Goal: Find specific page/section: Find specific page/section

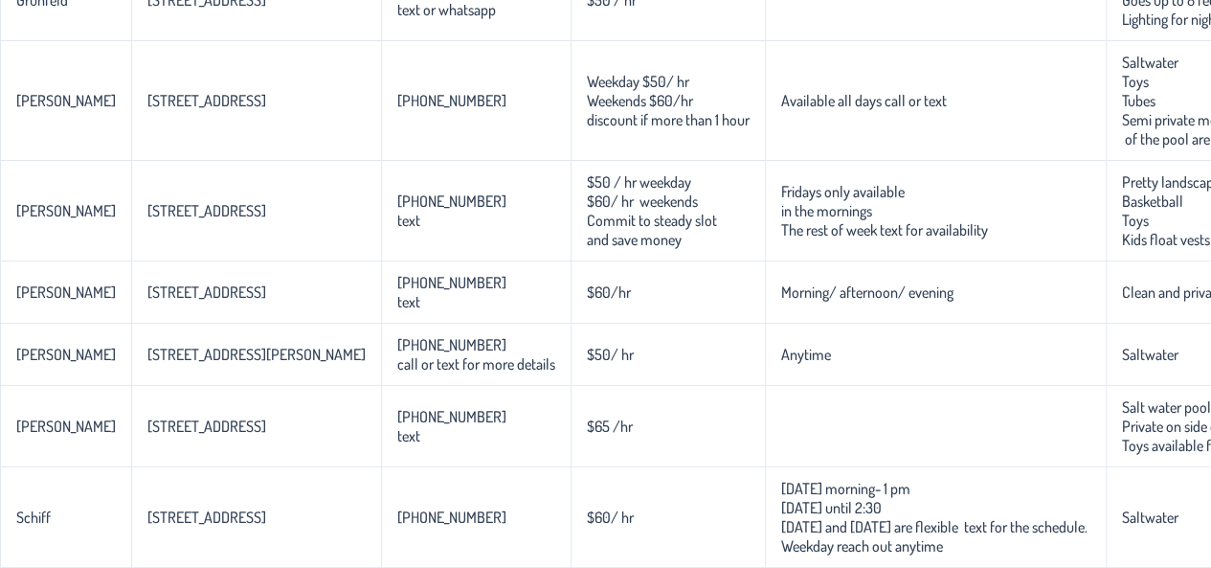
scroll to position [0, 182]
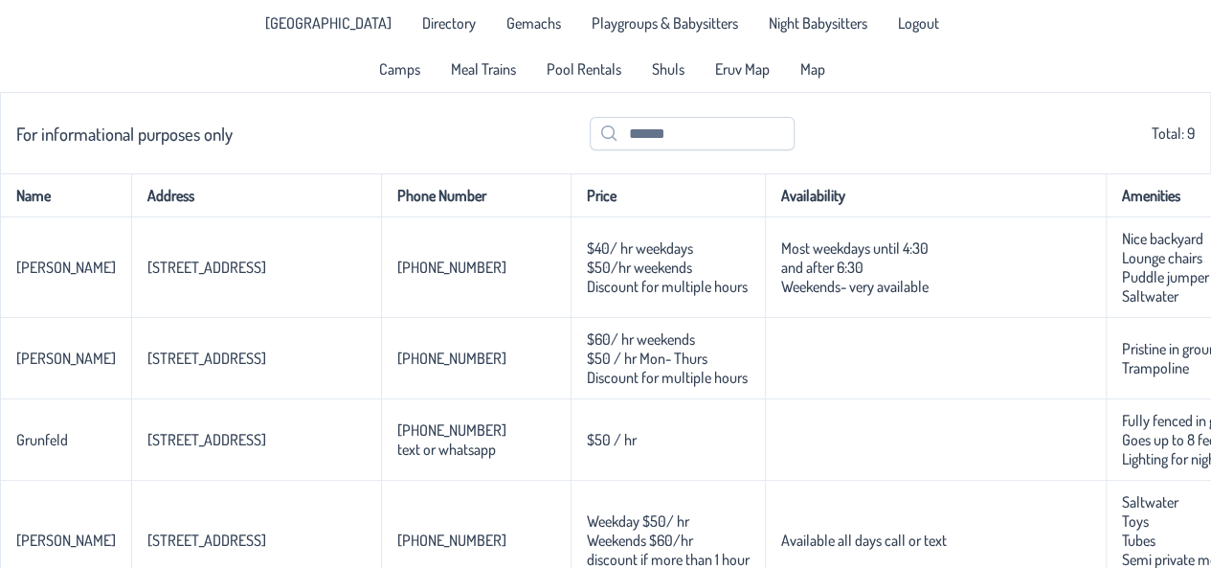
click at [450, 36] on link "Directory" at bounding box center [449, 23] width 77 height 31
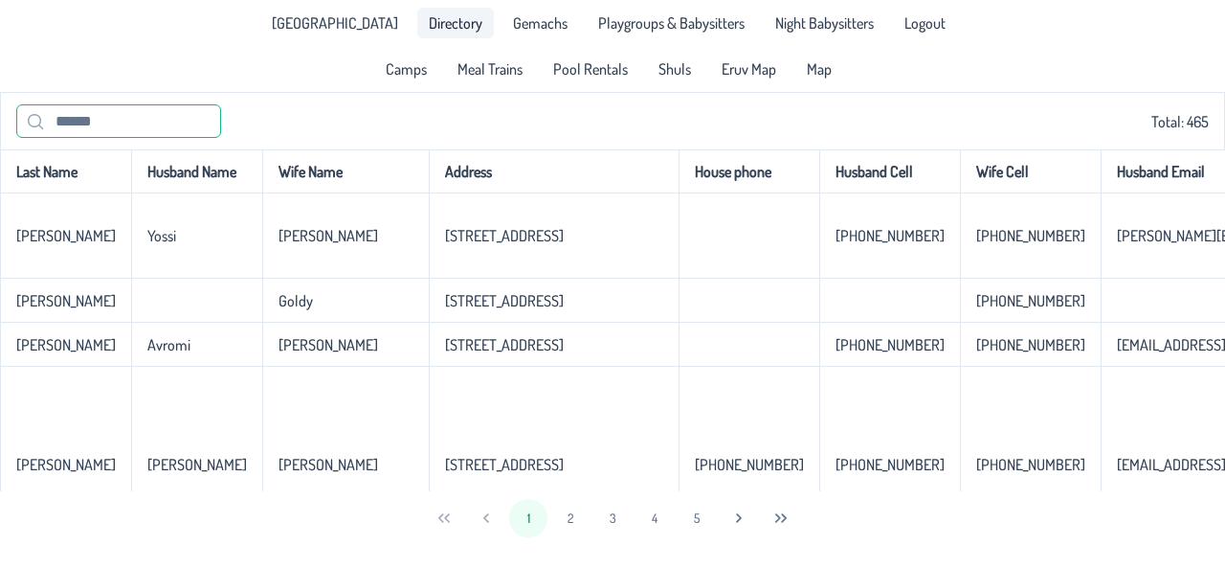
click at [188, 122] on input "text" at bounding box center [118, 120] width 205 height 33
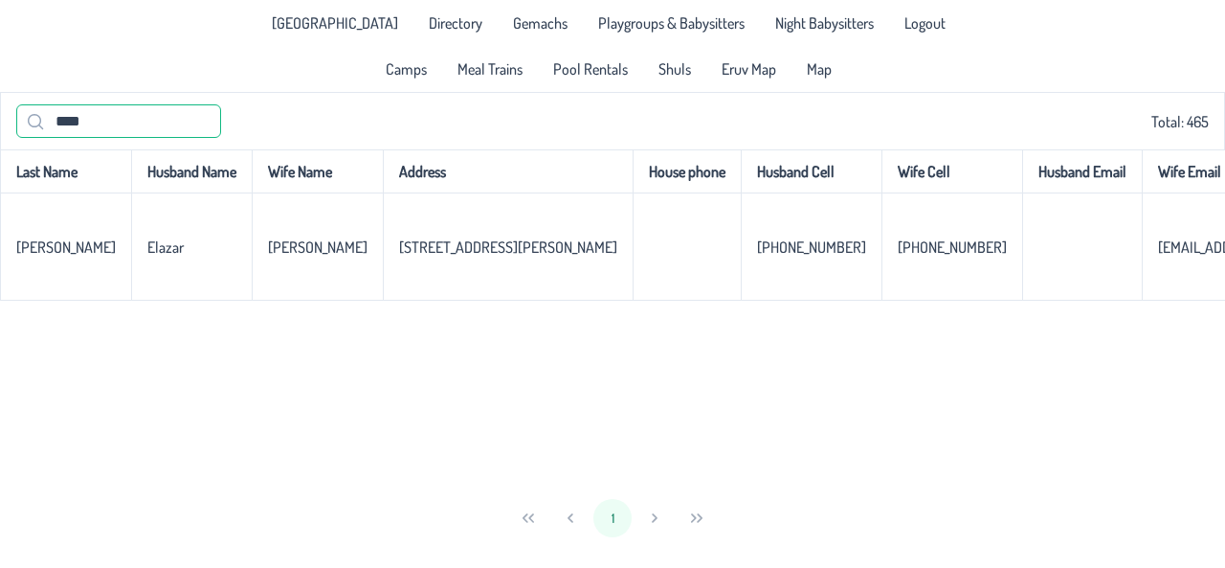
type input "****"
click at [676, 74] on span "Shuls" at bounding box center [674, 68] width 33 height 15
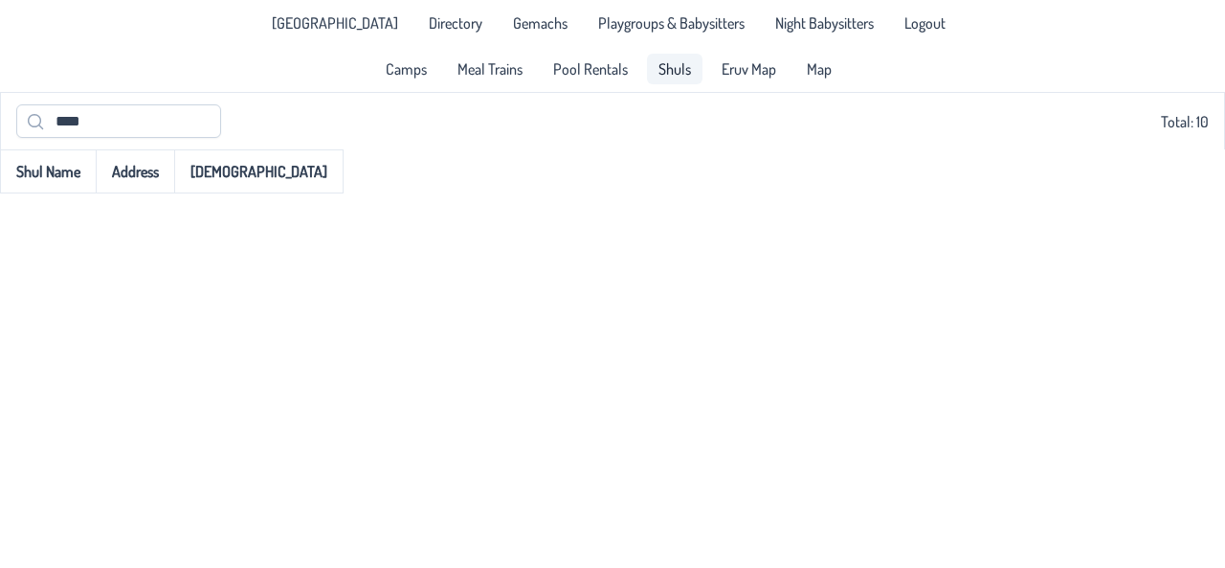
click at [676, 81] on link "Shuls" at bounding box center [675, 69] width 56 height 31
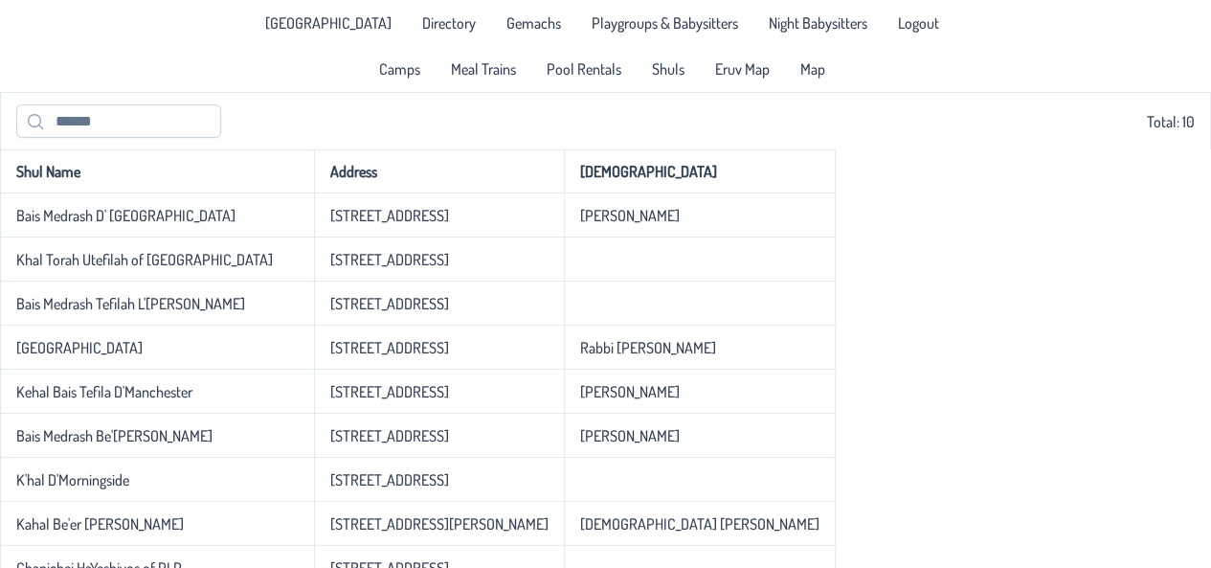
click at [422, 15] on span "Directory" at bounding box center [449, 22] width 54 height 15
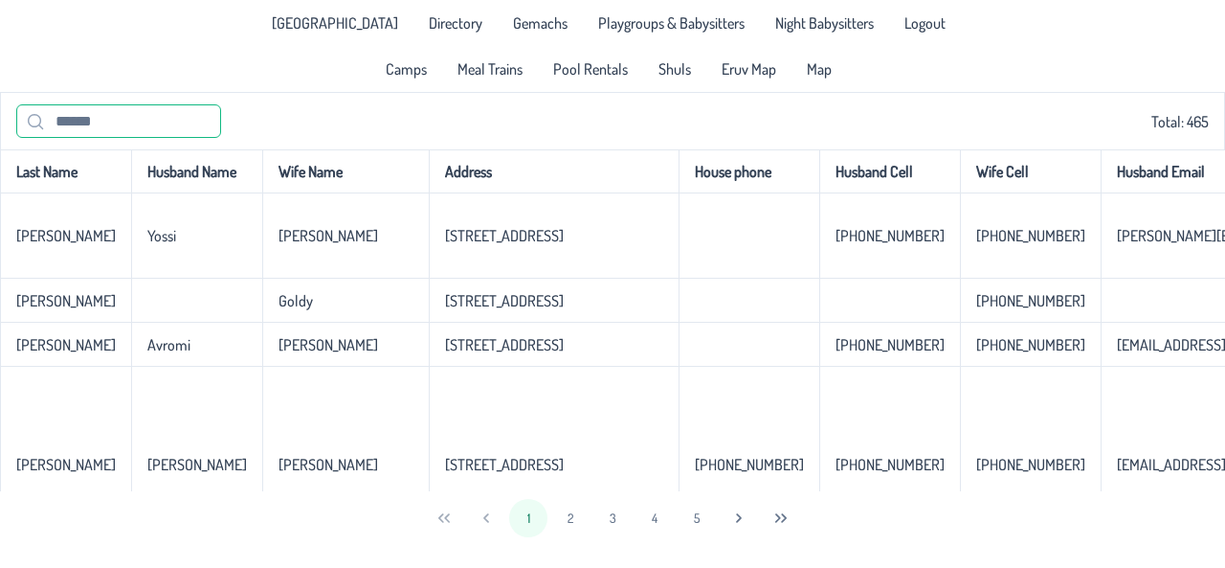
click at [103, 132] on input "text" at bounding box center [118, 120] width 205 height 33
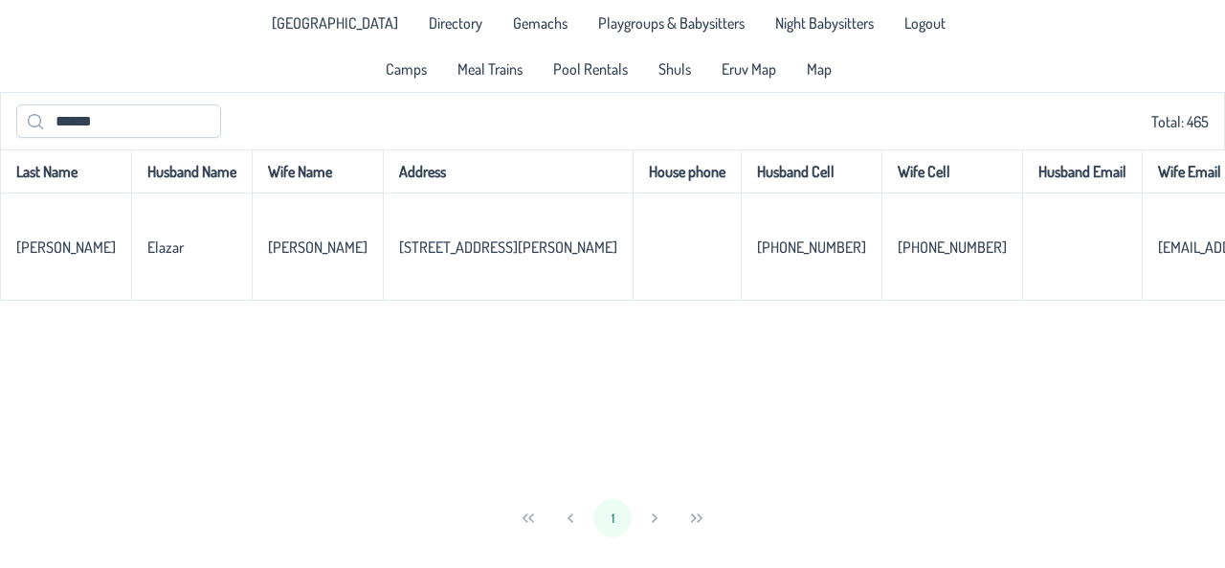
click at [1022, 280] on td at bounding box center [1082, 246] width 120 height 107
click at [153, 106] on input "******" at bounding box center [118, 120] width 205 height 33
type input "*"
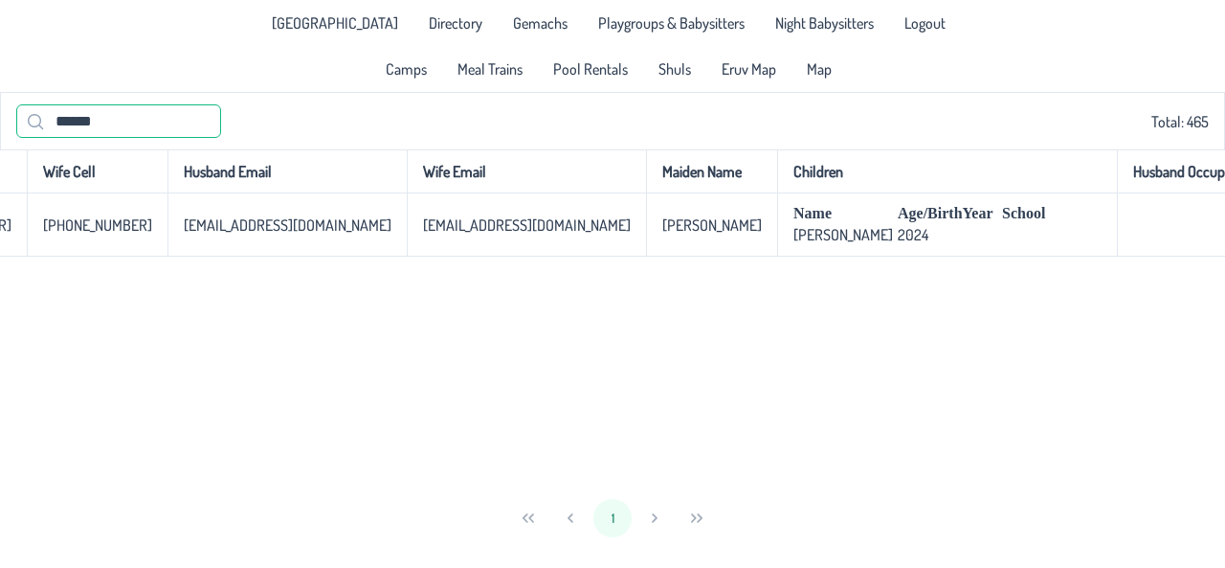
scroll to position [0, 700]
click at [315, 302] on div "Last Name Husband Name Wife Name Address House phone Husband Cell Wife Cell Hus…" at bounding box center [612, 320] width 1225 height 342
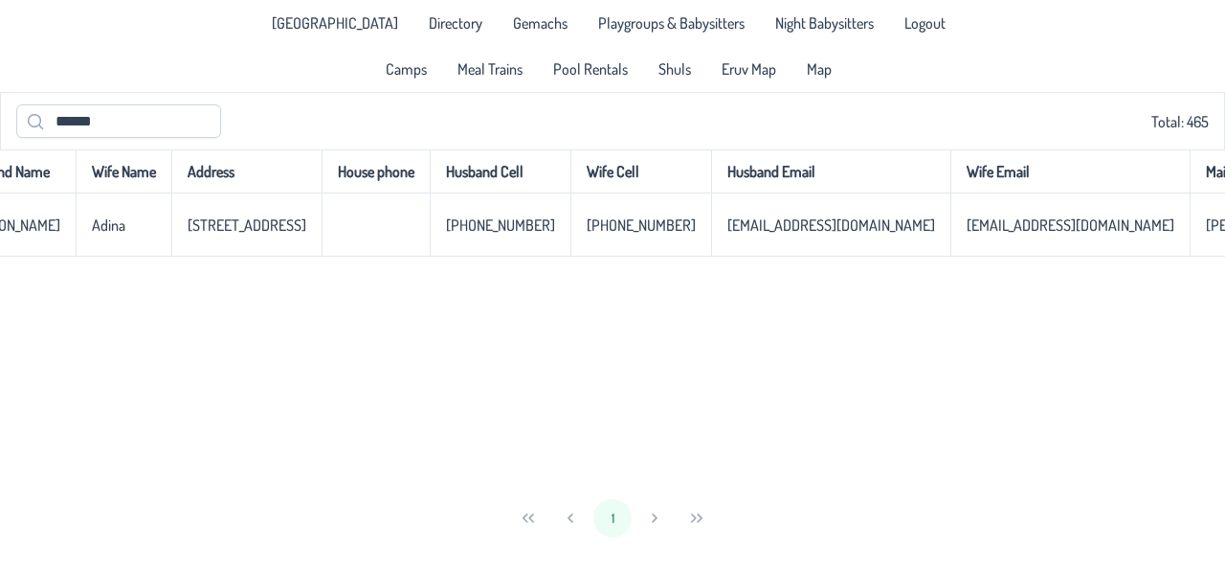
scroll to position [0, 0]
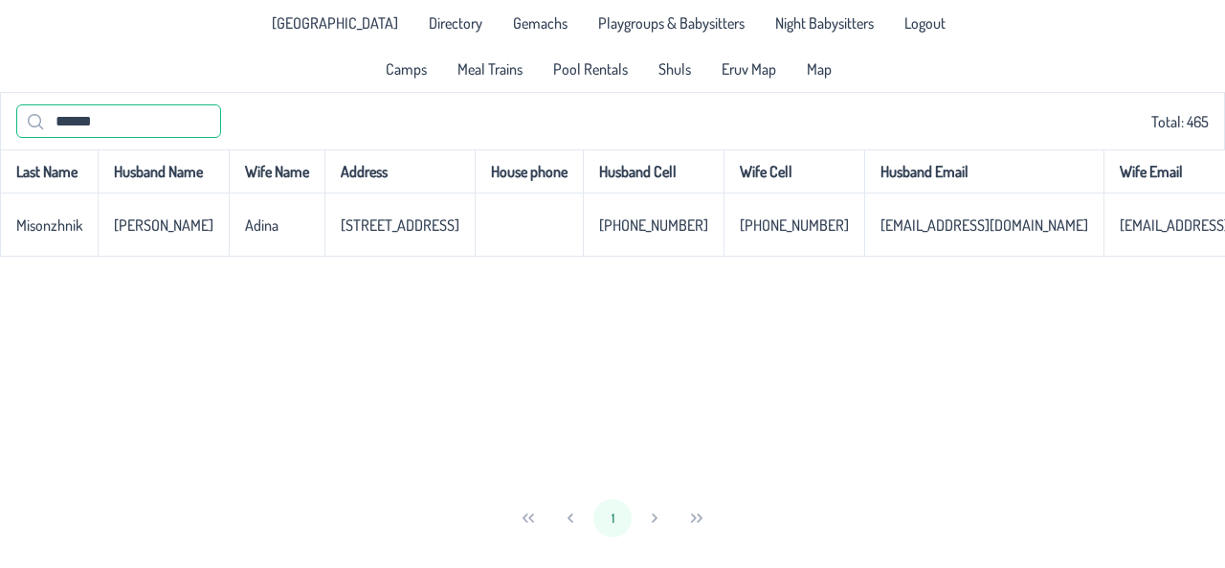
click at [144, 120] on input "******" at bounding box center [118, 120] width 205 height 33
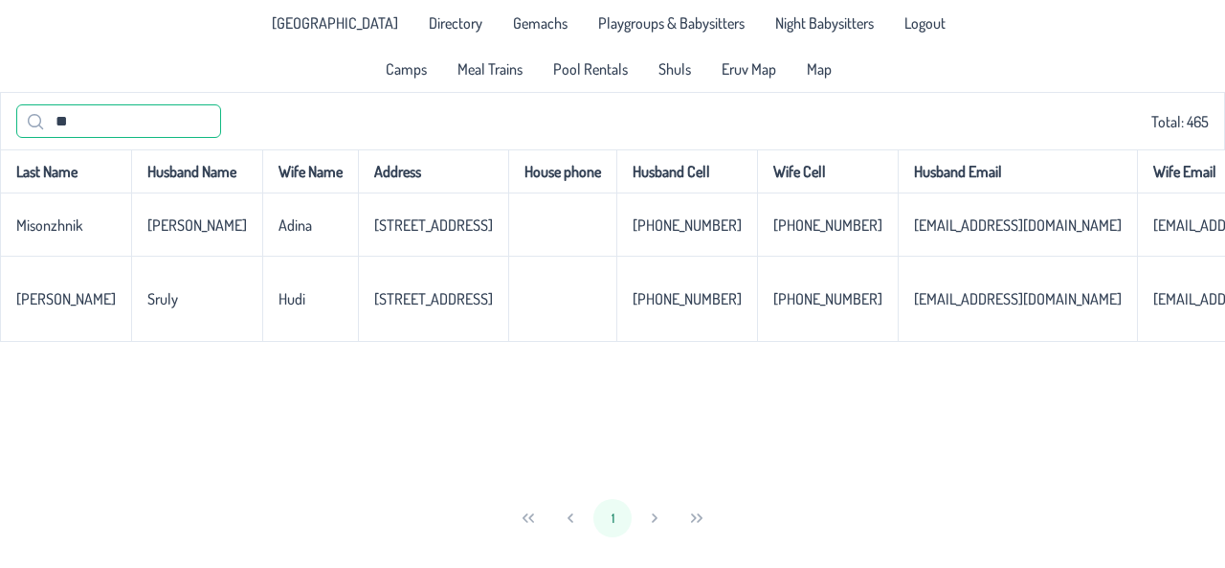
type input "*"
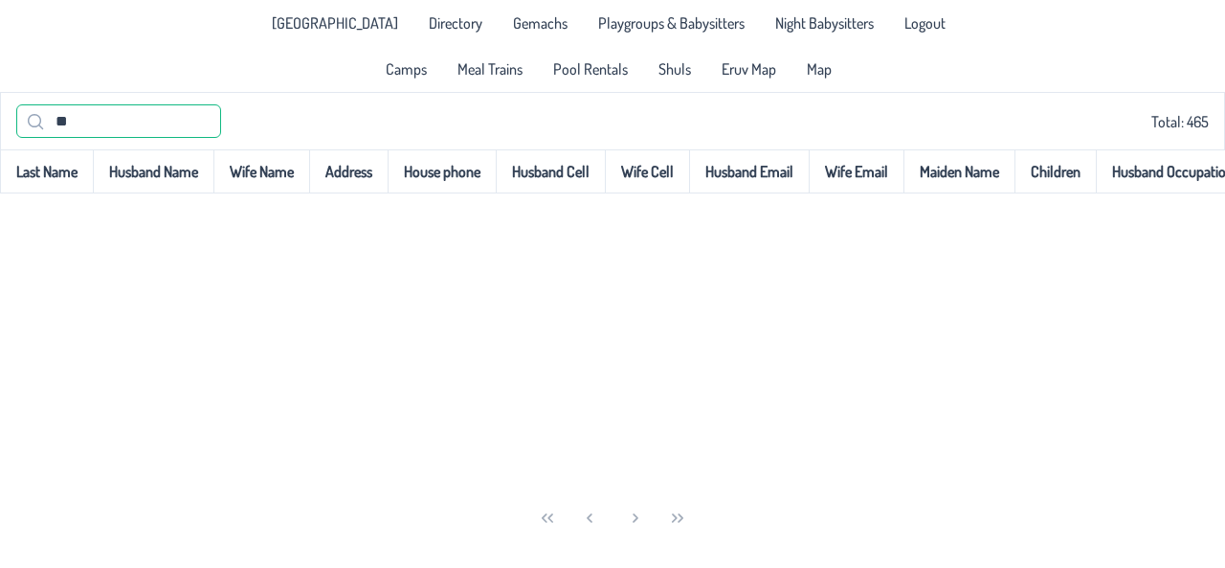
type input "*"
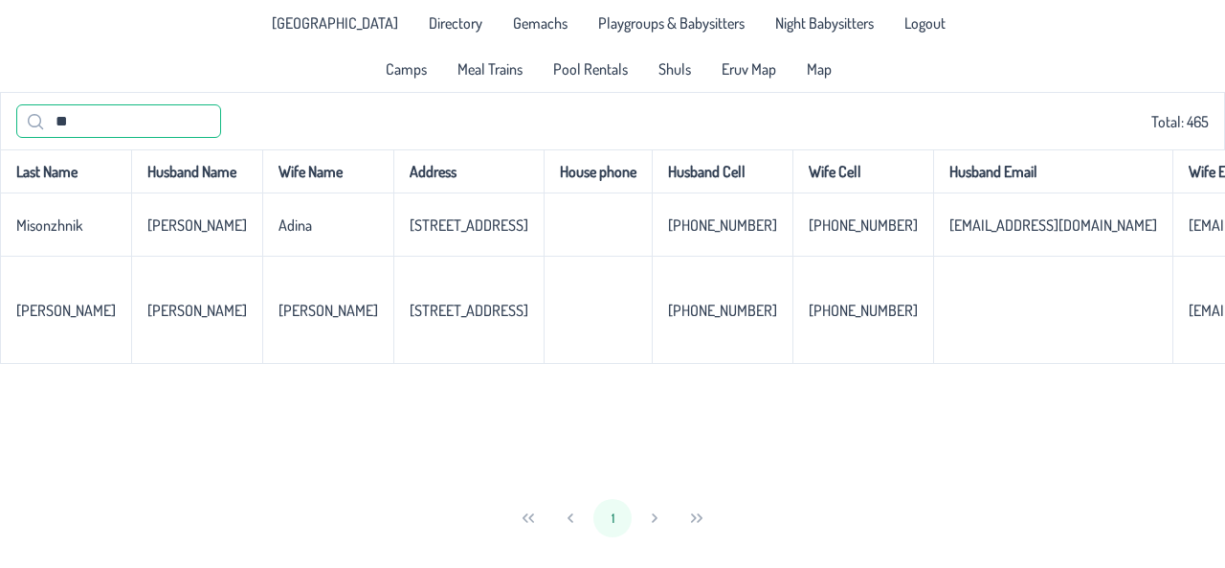
type input "*"
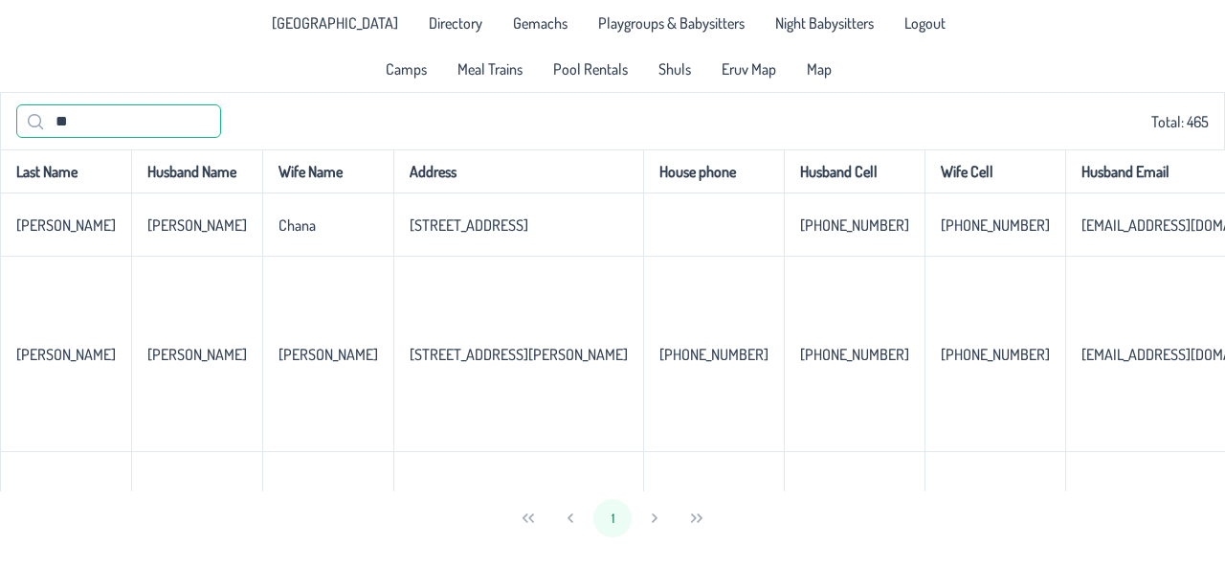
type input "*"
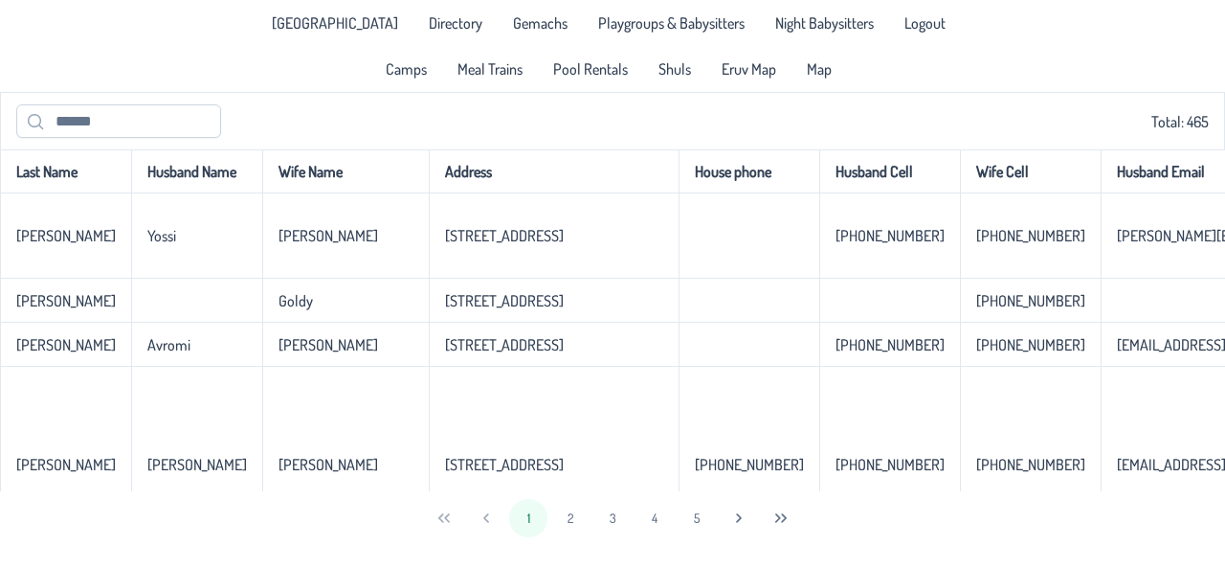
click at [691, 68] on link "Shuls" at bounding box center [675, 69] width 56 height 31
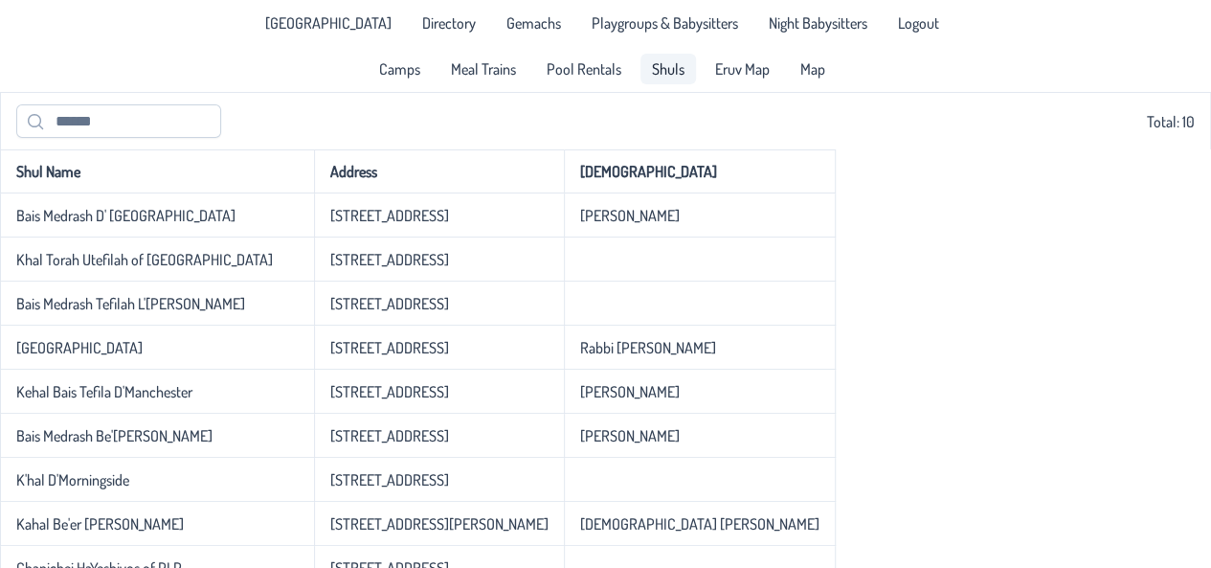
scroll to position [68, 0]
